Goal: Find specific page/section: Find specific page/section

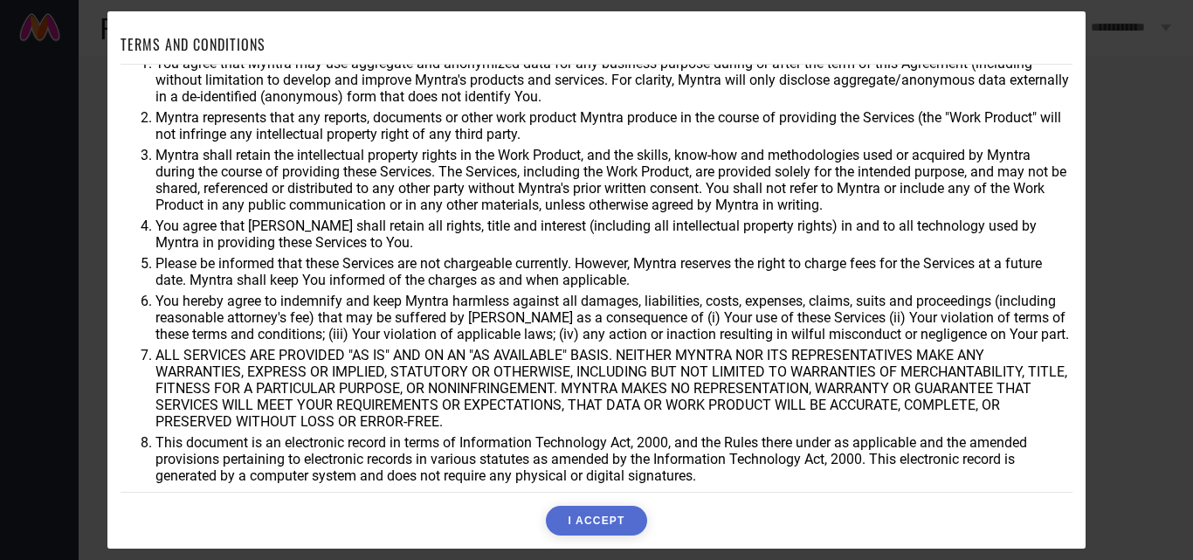
scroll to position [46, 0]
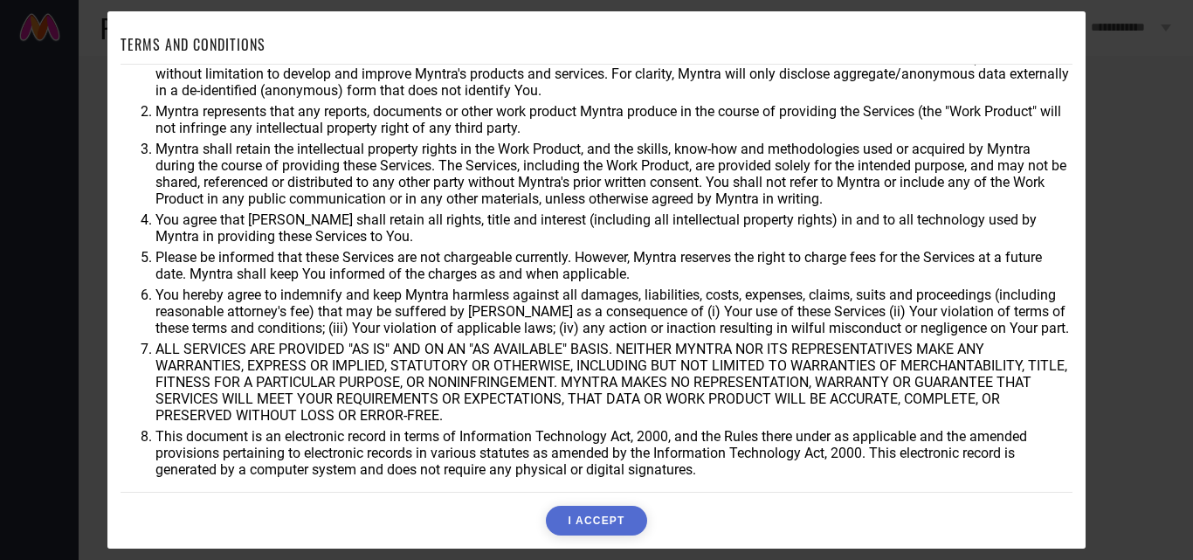
click at [593, 522] on button "I ACCEPT" at bounding box center [596, 521] width 100 height 30
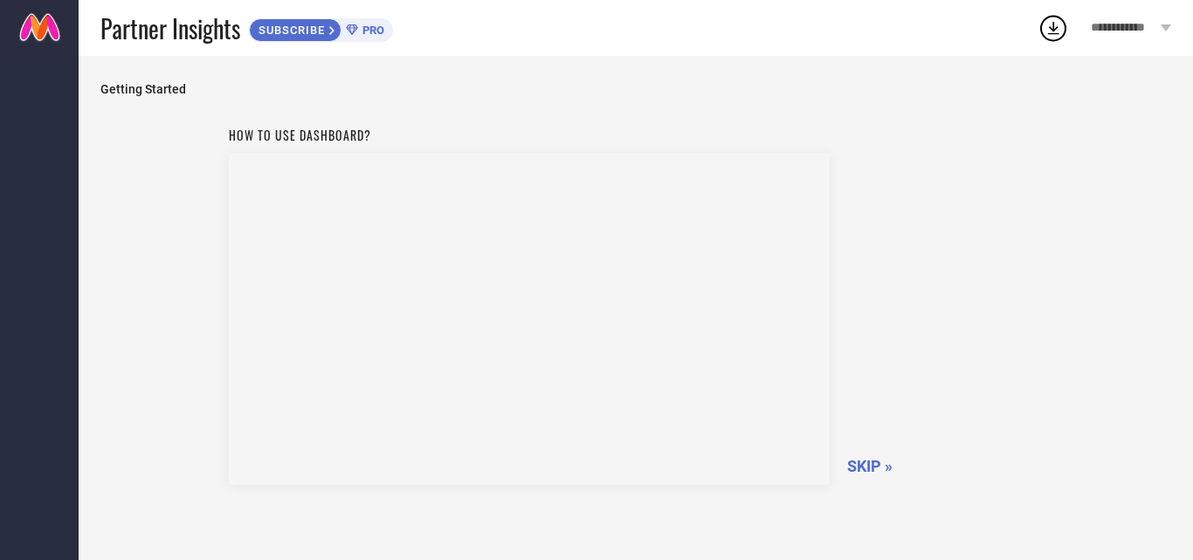
click at [368, 28] on span "PRO" at bounding box center [371, 30] width 26 height 13
click at [864, 468] on span "SKIP »" at bounding box center [869, 466] width 45 height 18
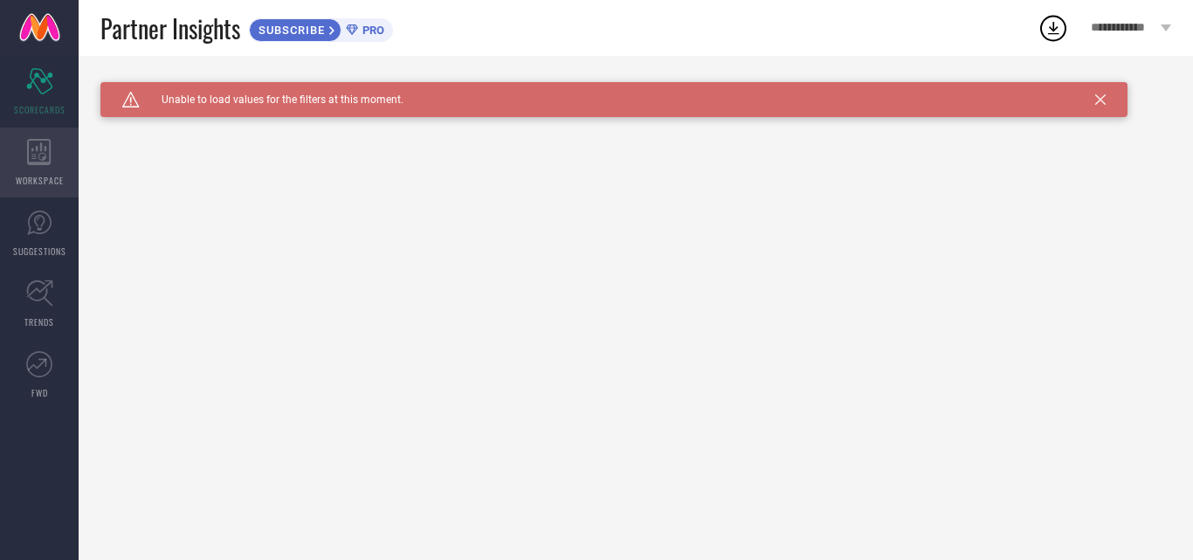
click at [43, 147] on icon at bounding box center [39, 152] width 24 height 26
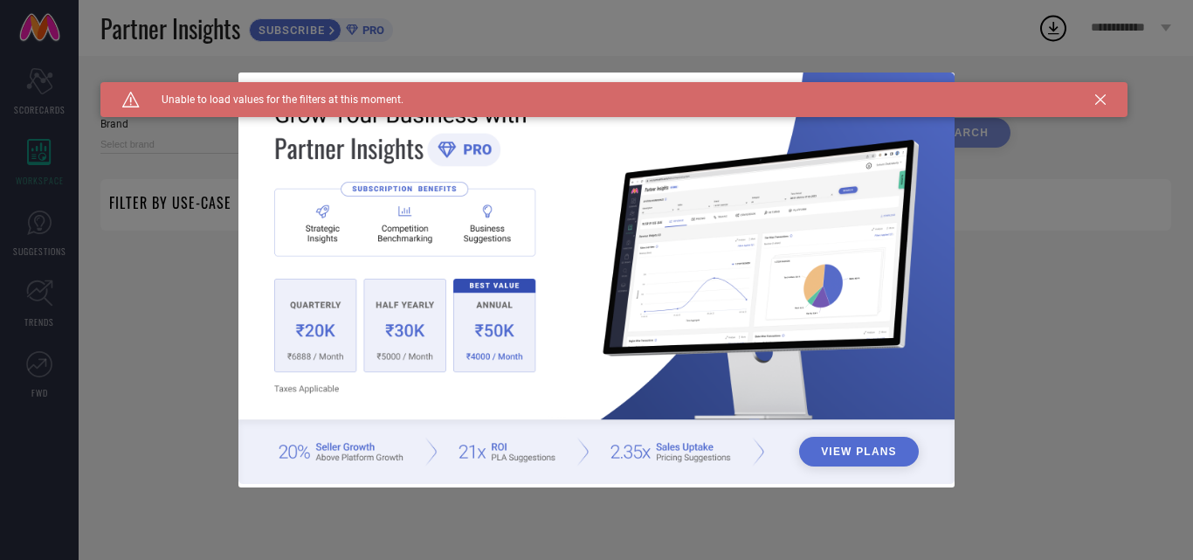
type input "1 STOP FASHION"
type input "All"
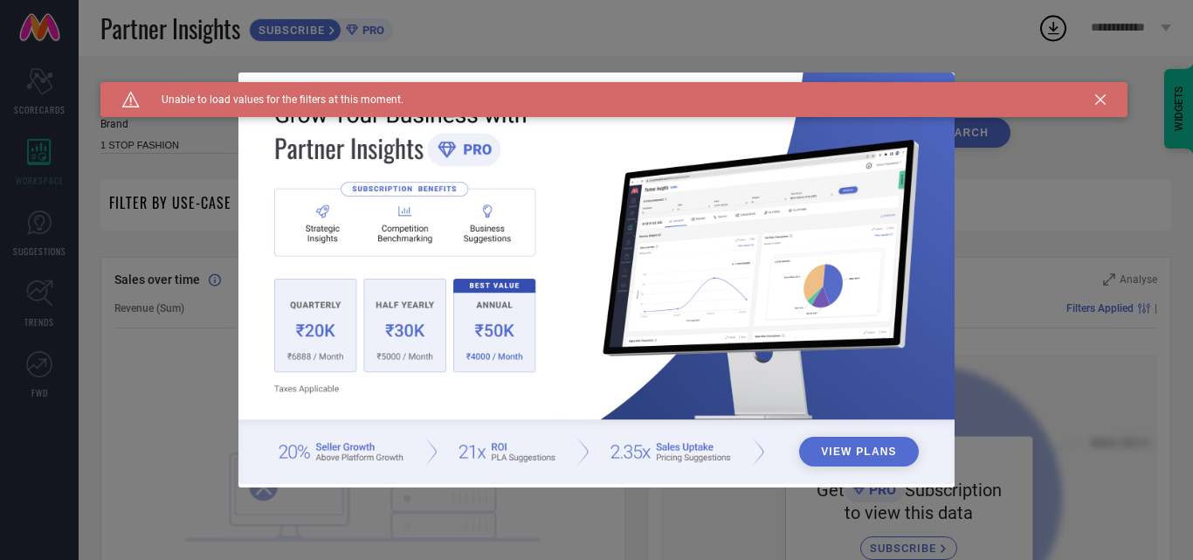
click at [1105, 96] on div "Caution Created with Sketch. Unable to load values for the filters at this mome…" at bounding box center [613, 99] width 1027 height 35
click at [1093, 103] on div "Caution Created with Sketch. Unable to load values for the filters at this mome…" at bounding box center [613, 99] width 1027 height 35
click at [1098, 101] on icon at bounding box center [1100, 99] width 10 height 10
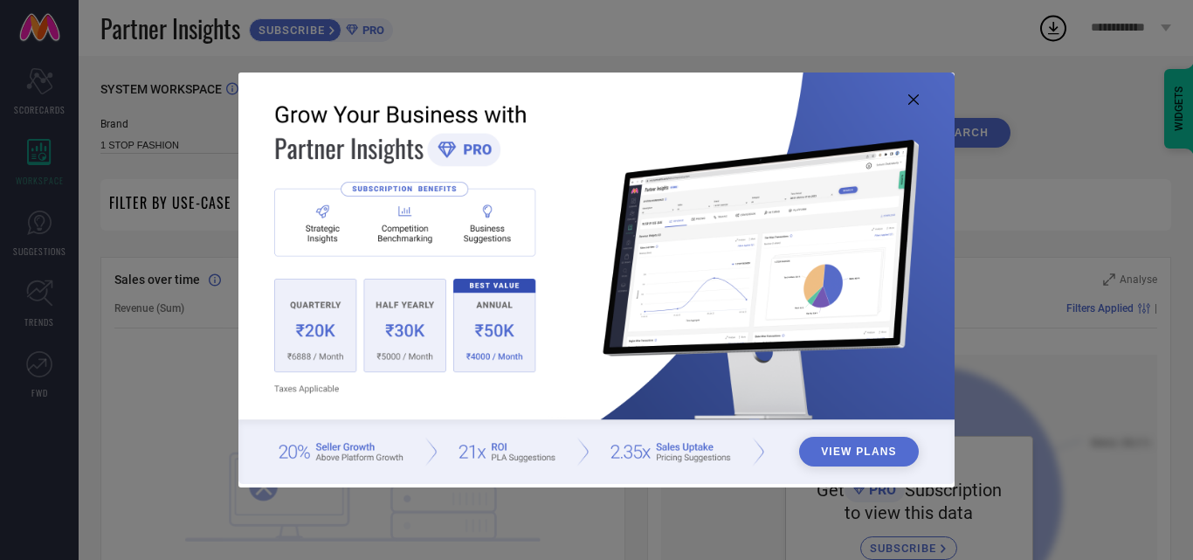
click at [908, 101] on icon at bounding box center [913, 99] width 10 height 10
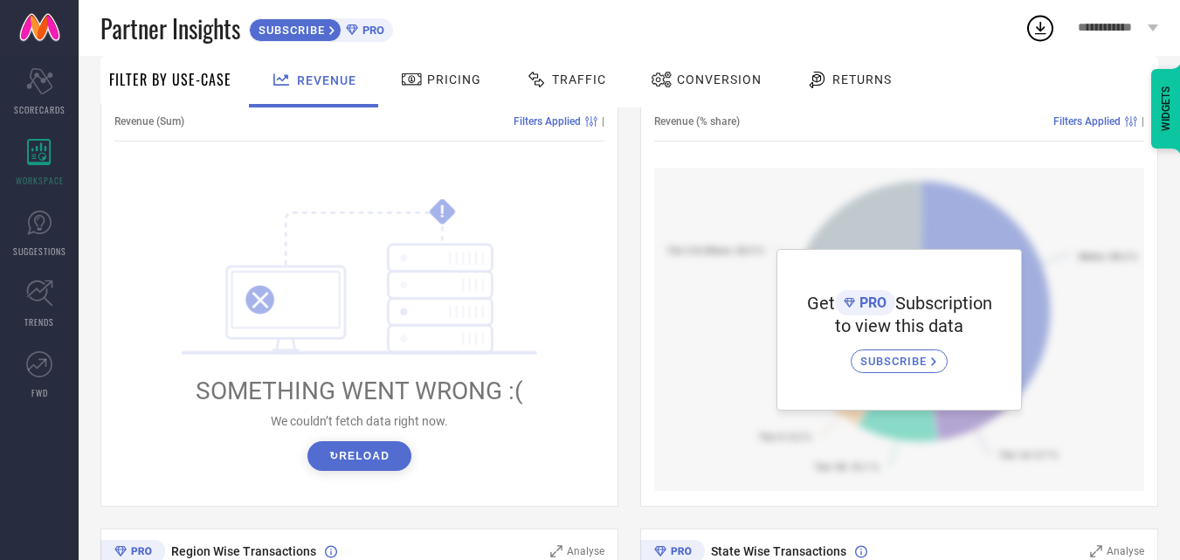
scroll to position [188, 0]
click at [369, 463] on button "↻ Reload" at bounding box center [359, 455] width 104 height 30
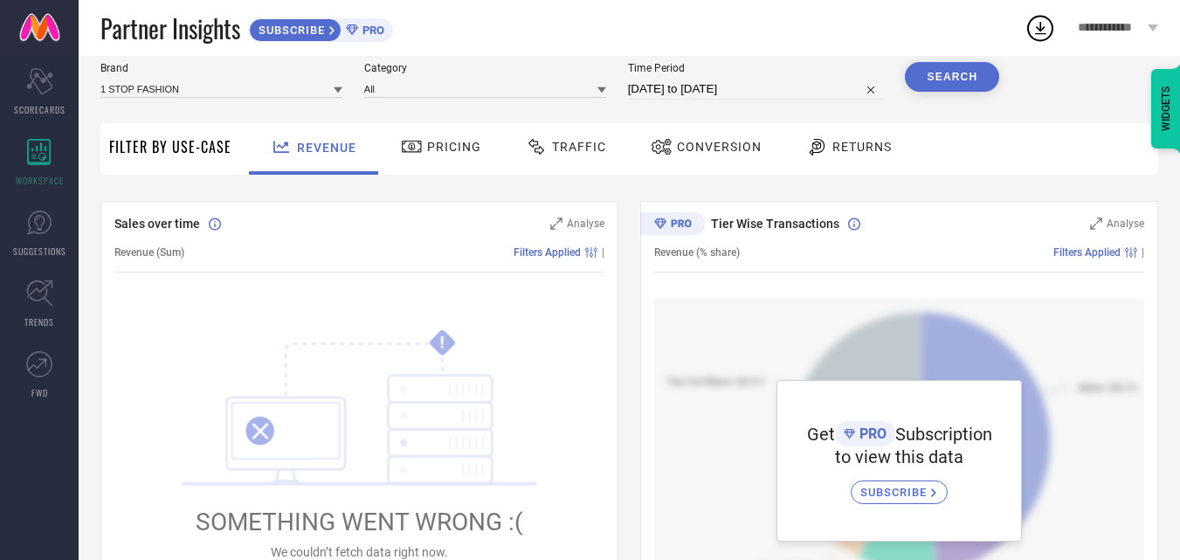
scroll to position [19, 0]
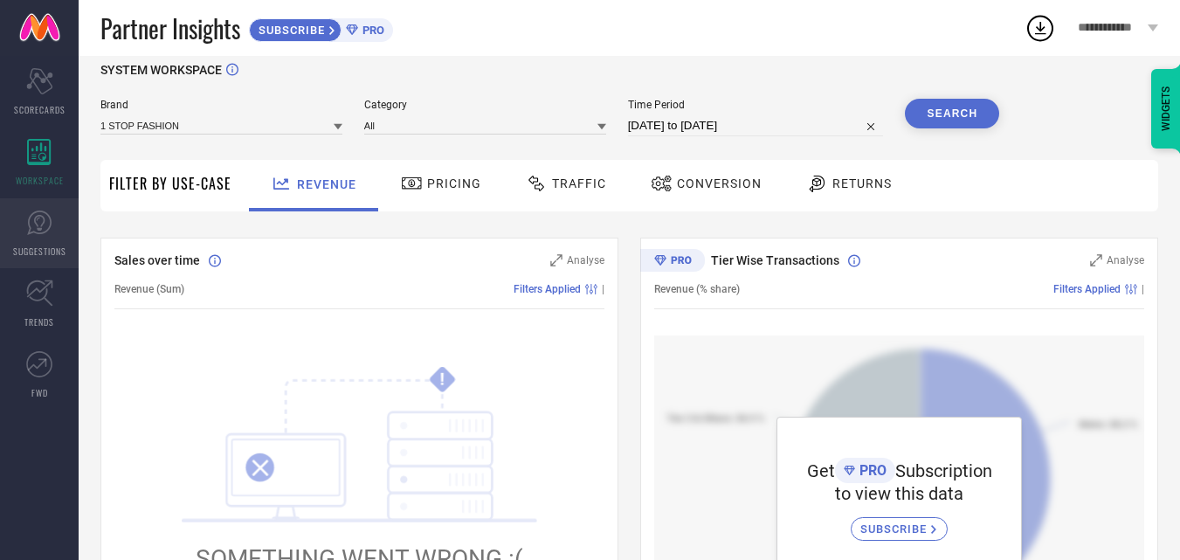
click at [57, 224] on link "SUGGESTIONS" at bounding box center [39, 233] width 79 height 70
